Goal: Book appointment/travel/reservation

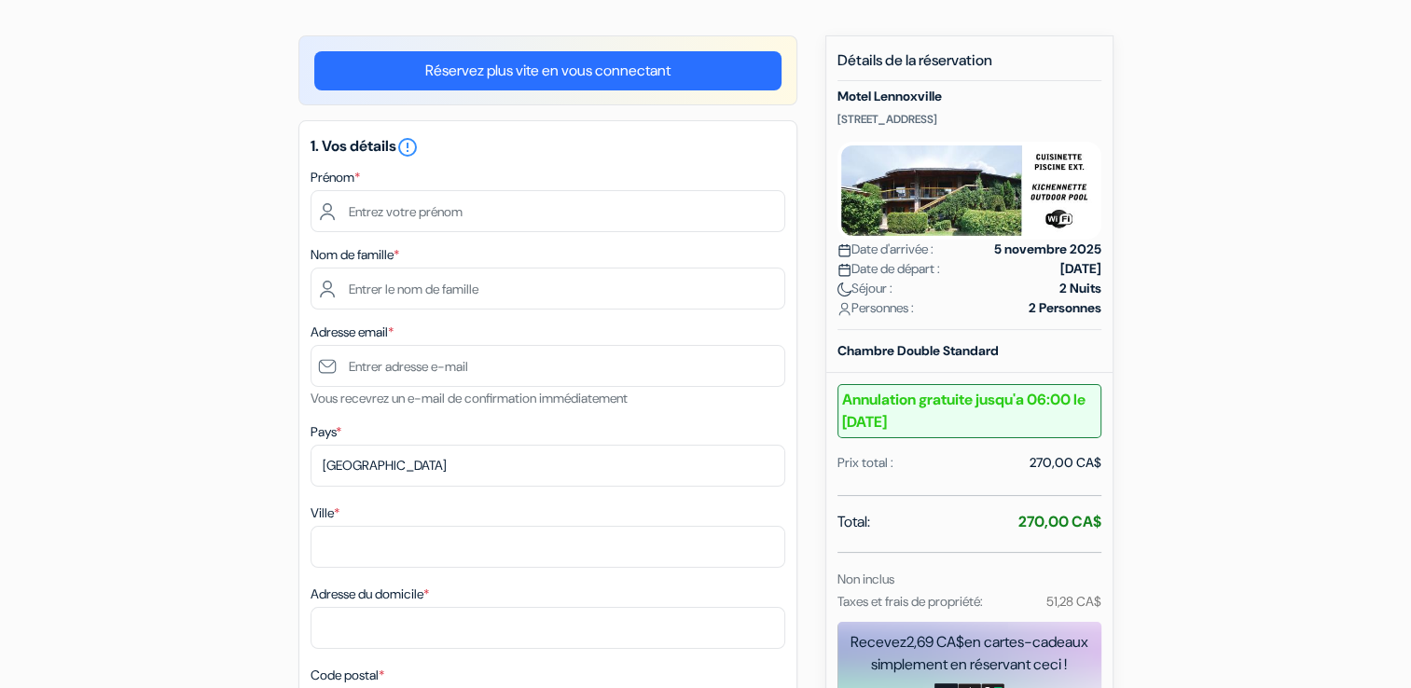
scroll to position [93, 0]
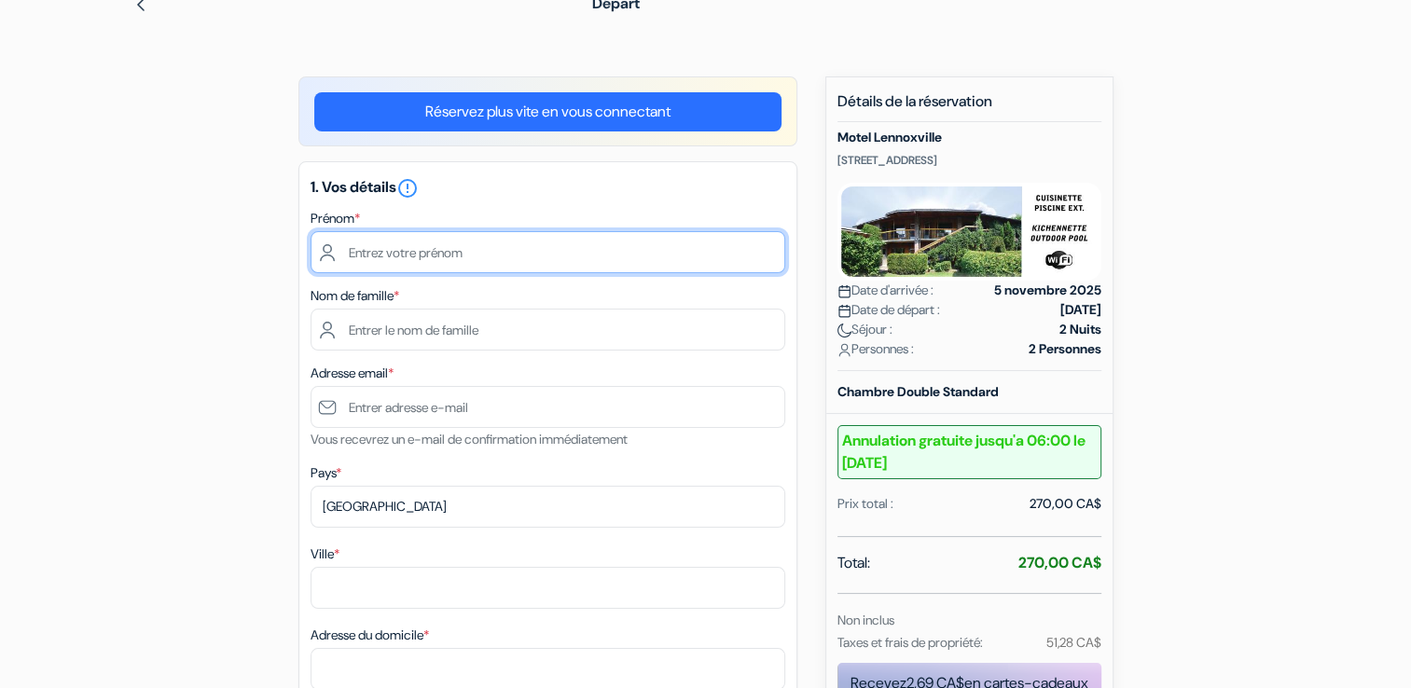
click at [507, 256] on input "text" at bounding box center [548, 252] width 475 height 42
type input "[PERSON_NAME]"
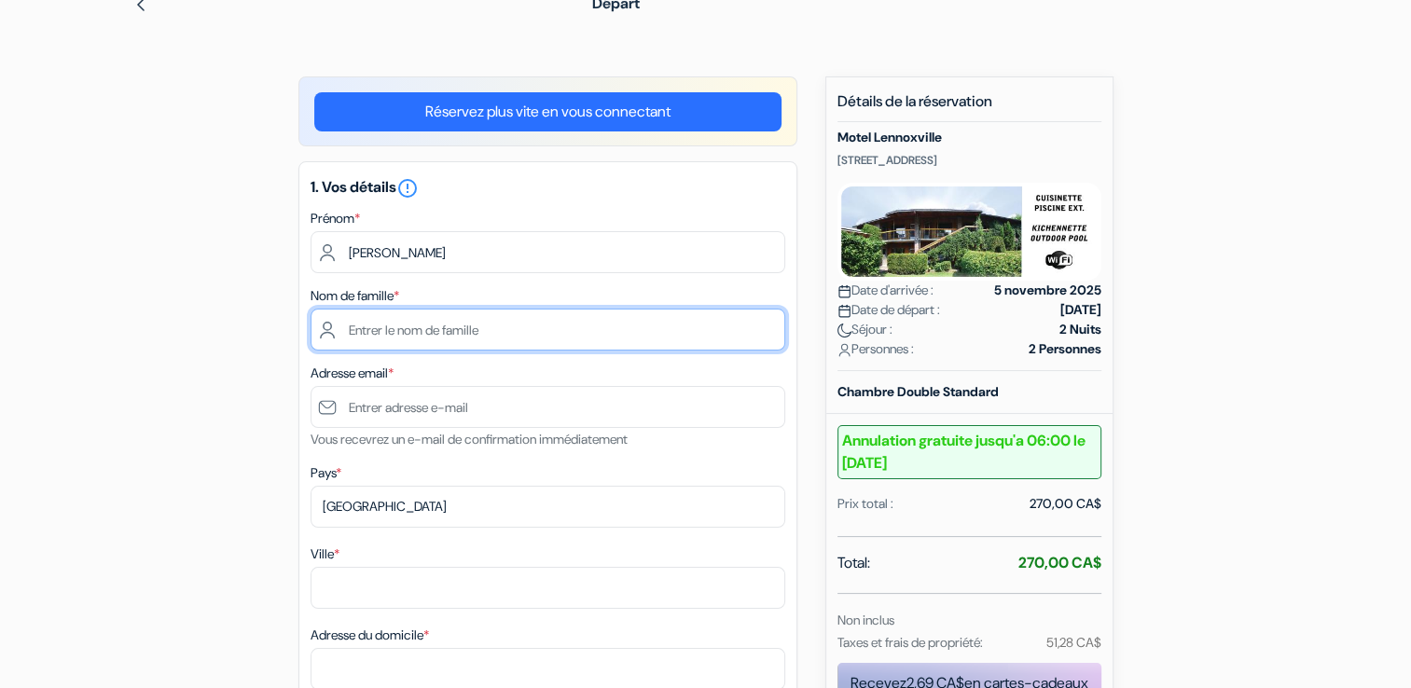
type input "Sebkhi"
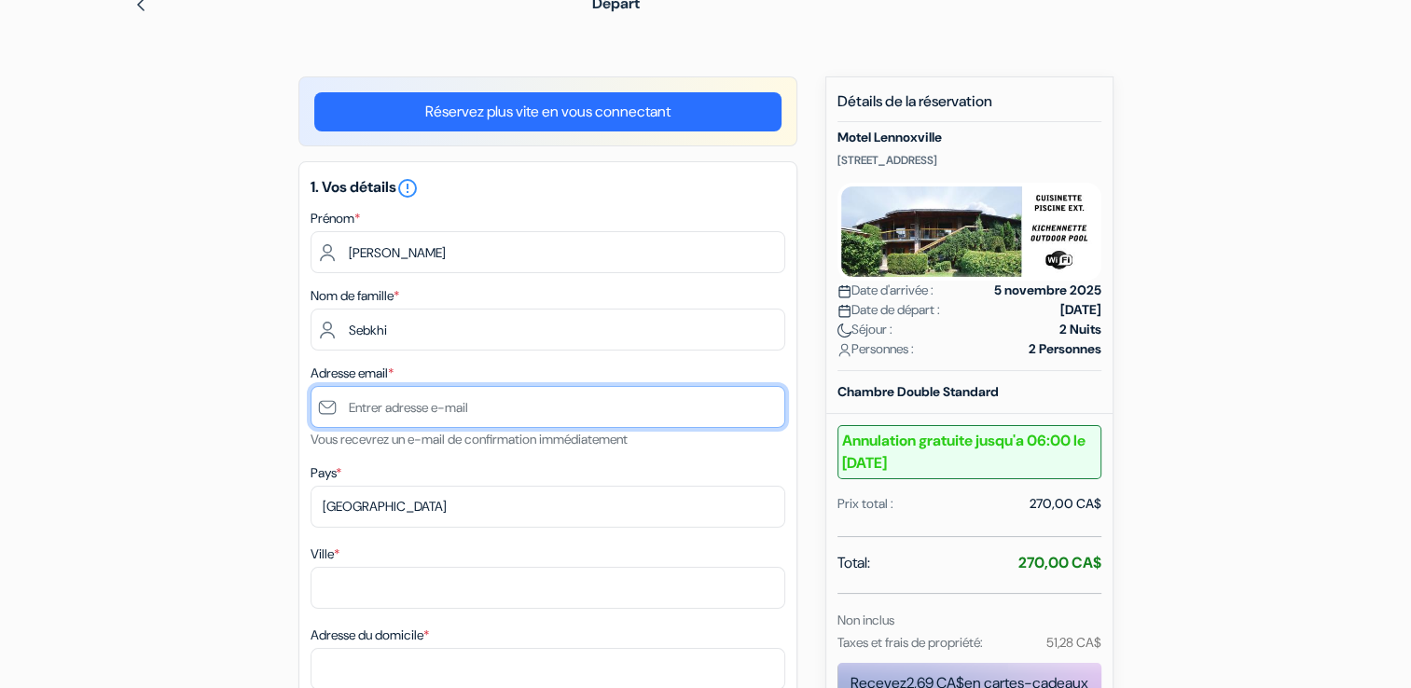
type input "[EMAIL_ADDRESS][DOMAIN_NAME]"
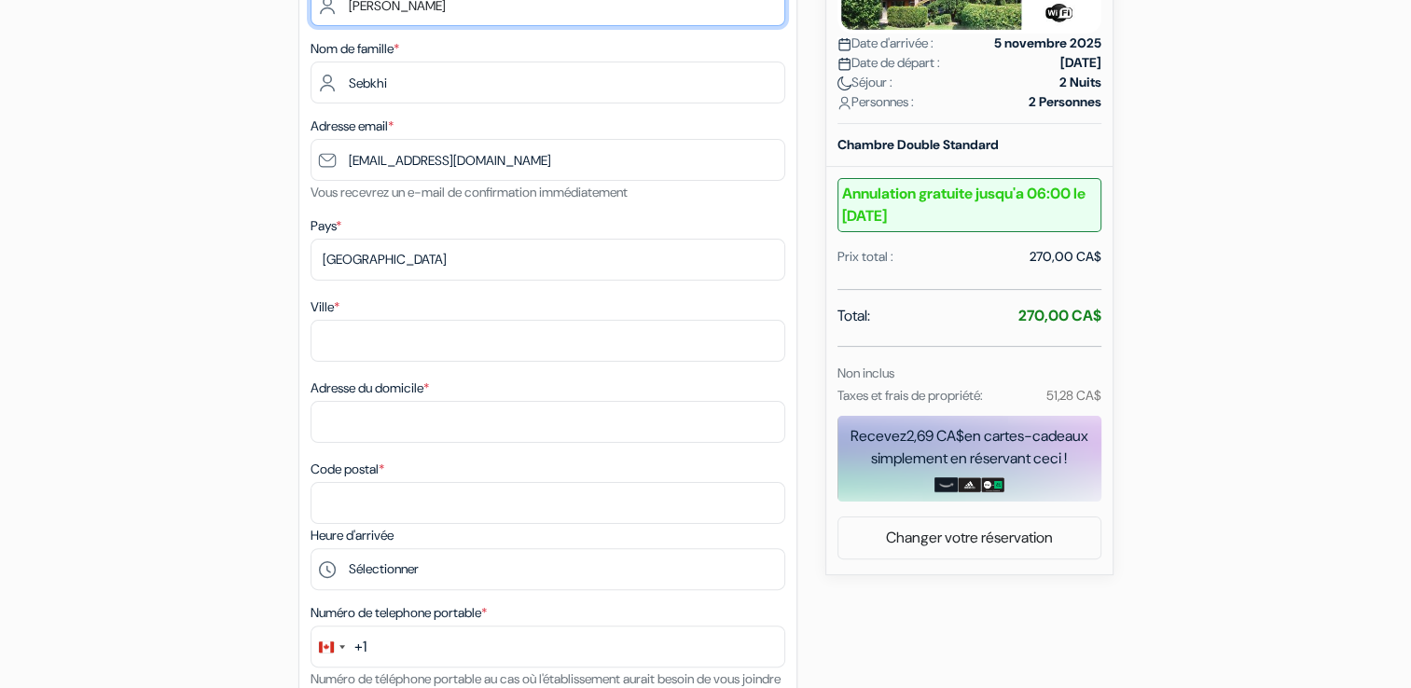
scroll to position [373, 0]
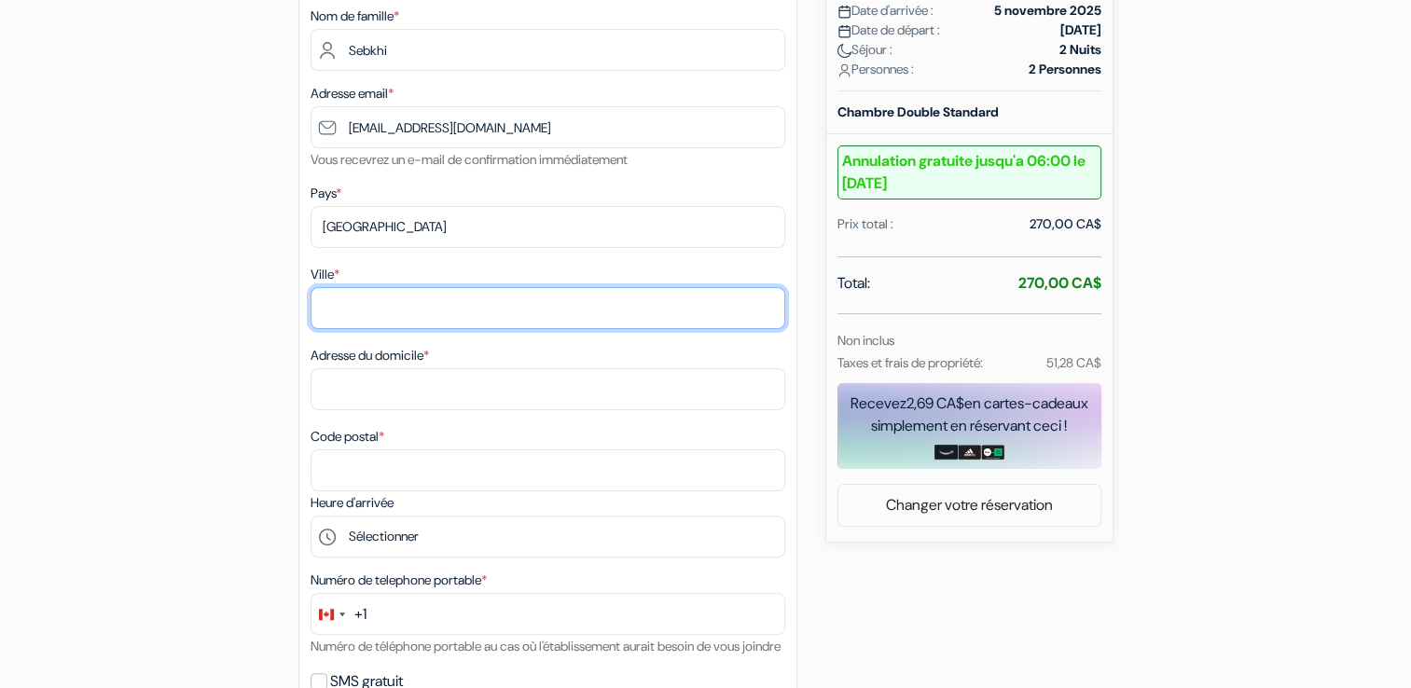
click at [525, 311] on input "Ville *" at bounding box center [548, 308] width 475 height 42
type input "[GEOGRAPHIC_DATA]"
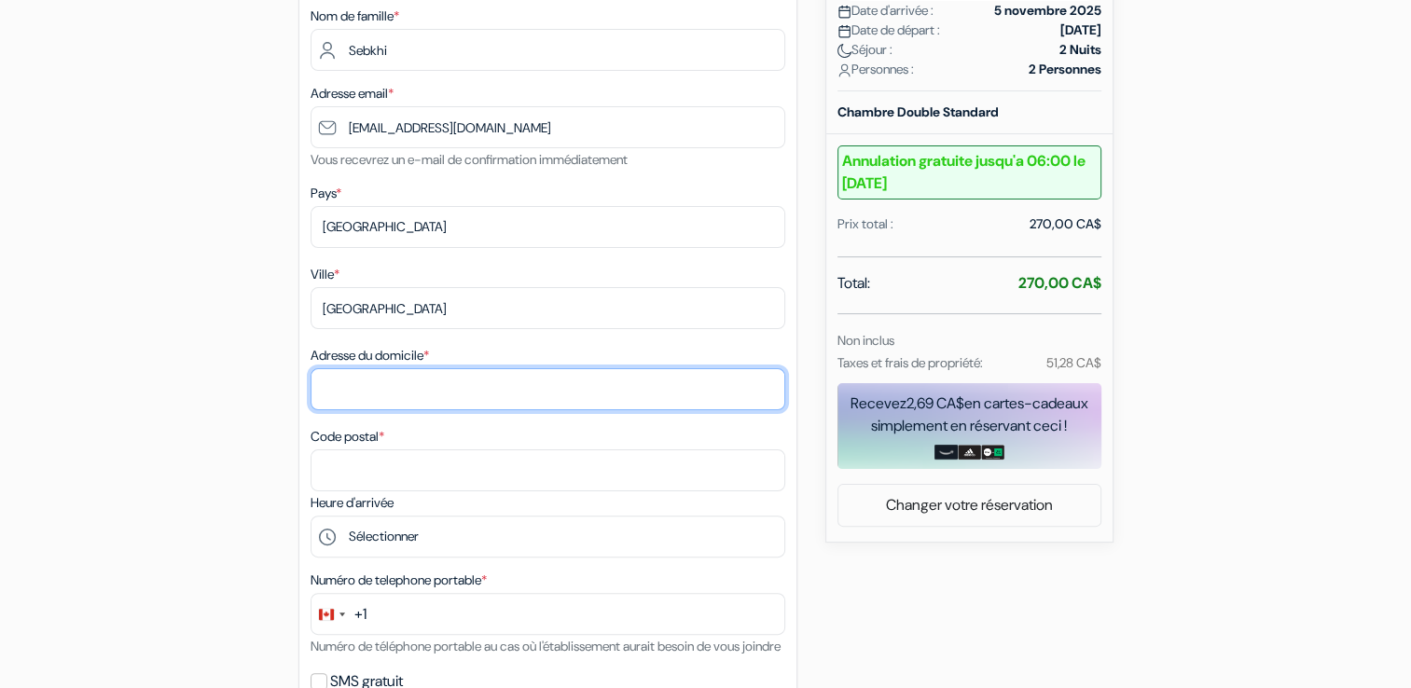
click at [392, 390] on input "Adresse du domicile *" at bounding box center [548, 389] width 475 height 42
type input "[STREET_ADDRESS]"
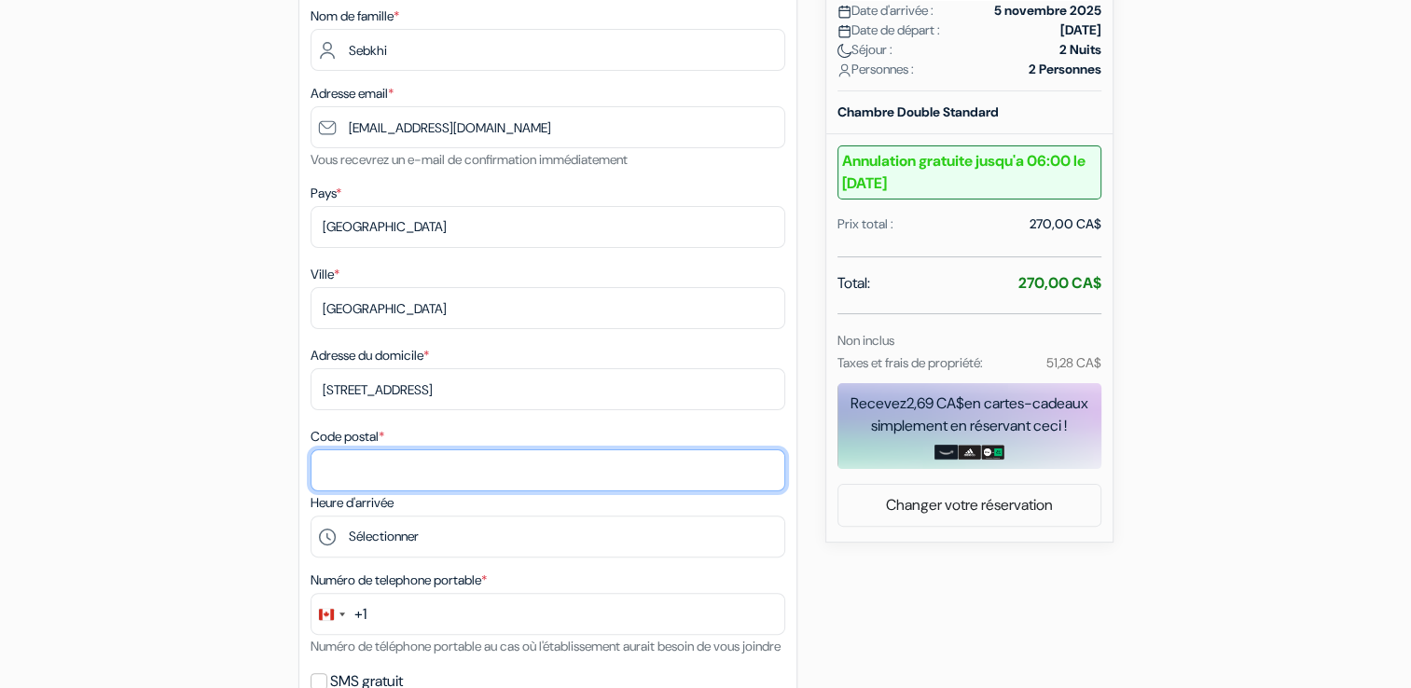
click at [373, 468] on input "Code postal *" at bounding box center [548, 471] width 475 height 42
click at [343, 468] on input "Code postal *" at bounding box center [548, 471] width 475 height 42
paste input "H1K 4B6"
type input "H1K 4B6"
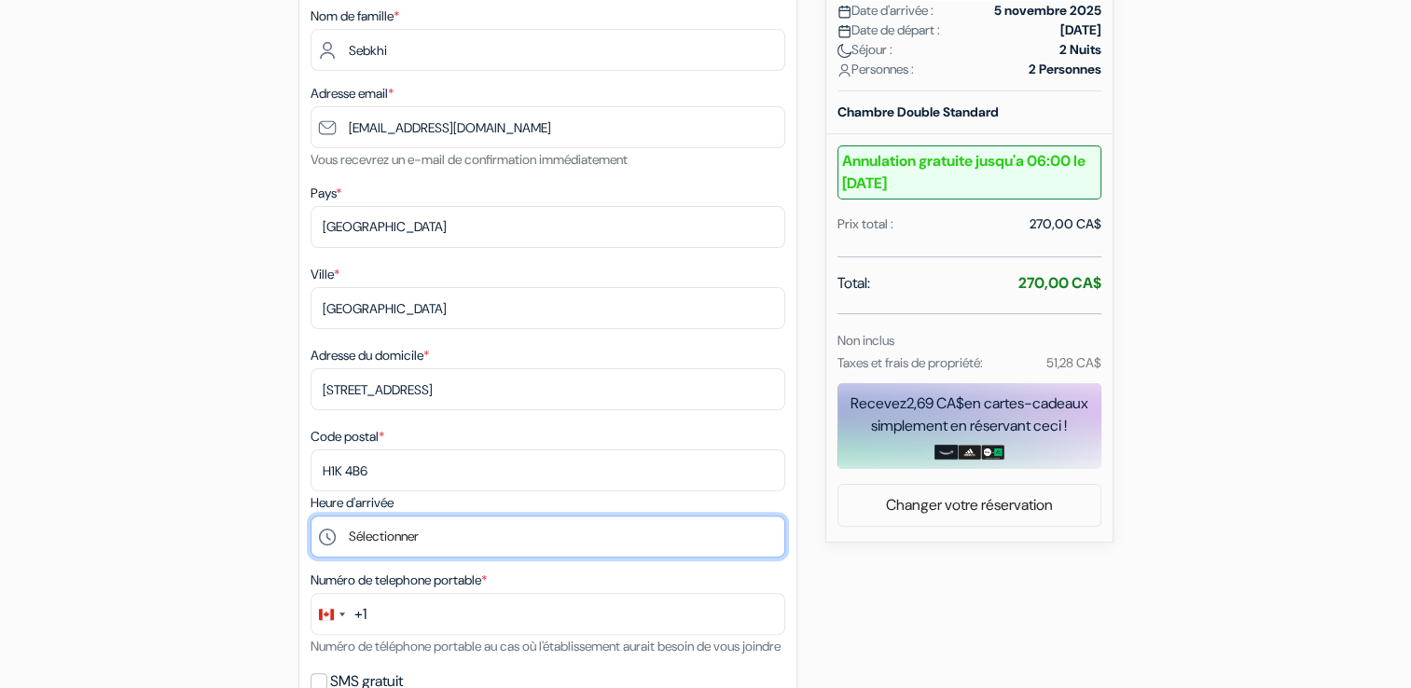
click at [448, 541] on select "Sélectionner 15:00 16:00 17:00 18:00 19:00 20:00 21:00 22:00" at bounding box center [548, 537] width 475 height 42
select select "18"
click at [311, 518] on select "Sélectionner 15:00 16:00 17:00 18:00 19:00 20:00 21:00 22:00" at bounding box center [548, 537] width 475 height 42
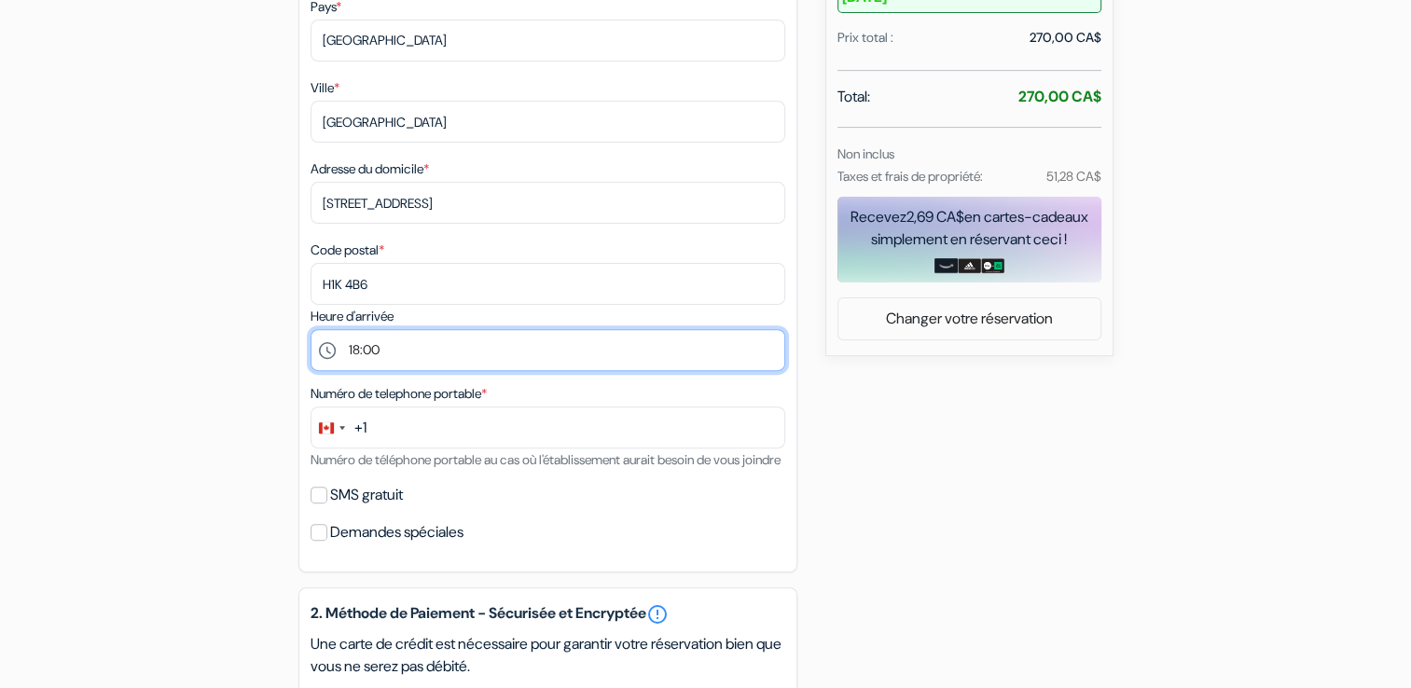
scroll to position [653, 0]
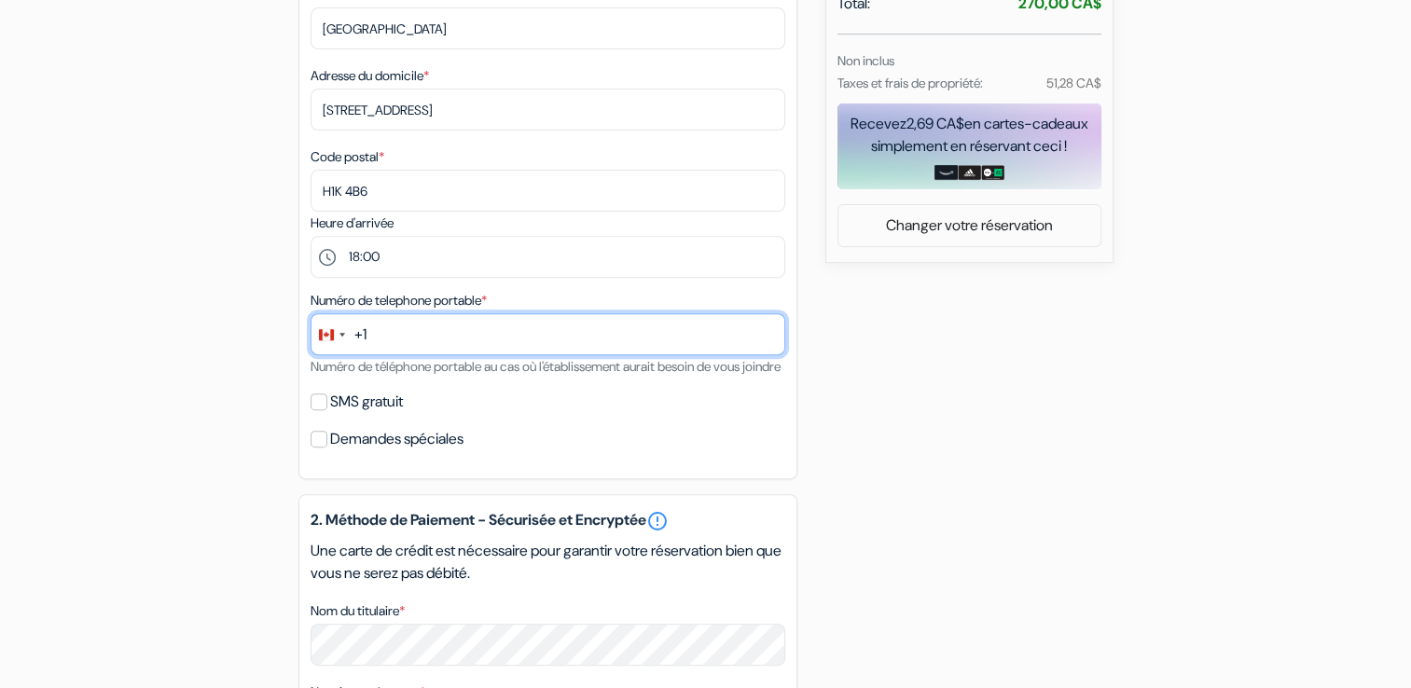
click at [404, 331] on input "text" at bounding box center [548, 334] width 475 height 42
type input "[PHONE_NUMBER]"
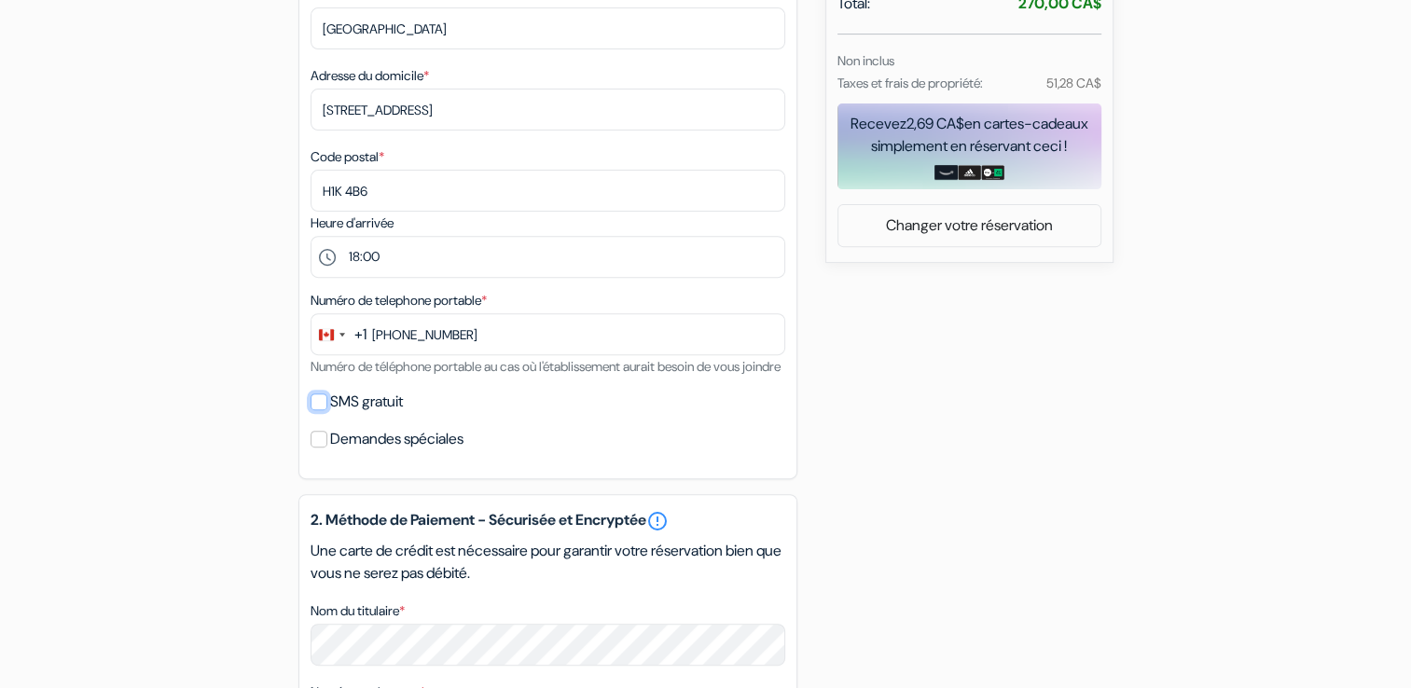
click at [317, 410] on input "SMS gratuit" at bounding box center [319, 402] width 17 height 17
checkbox input "true"
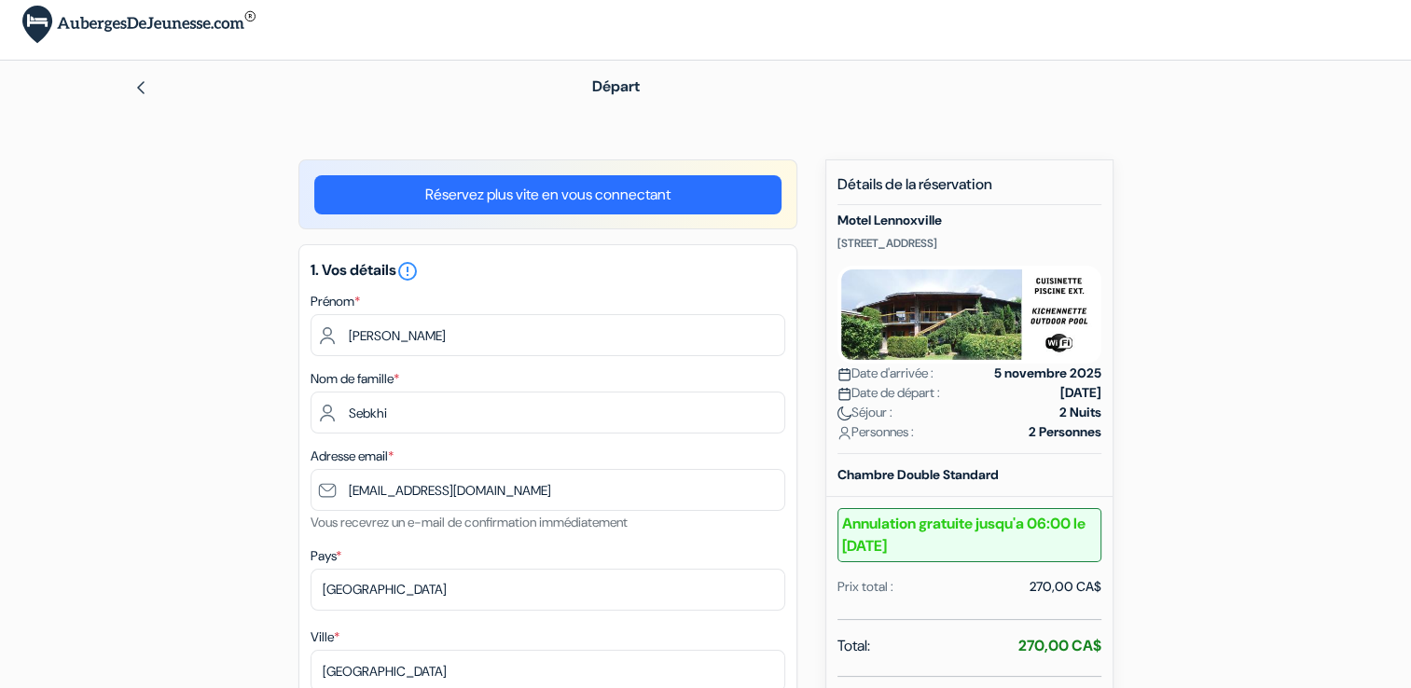
scroll to position [0, 0]
